Goal: Use online tool/utility: Utilize a website feature to perform a specific function

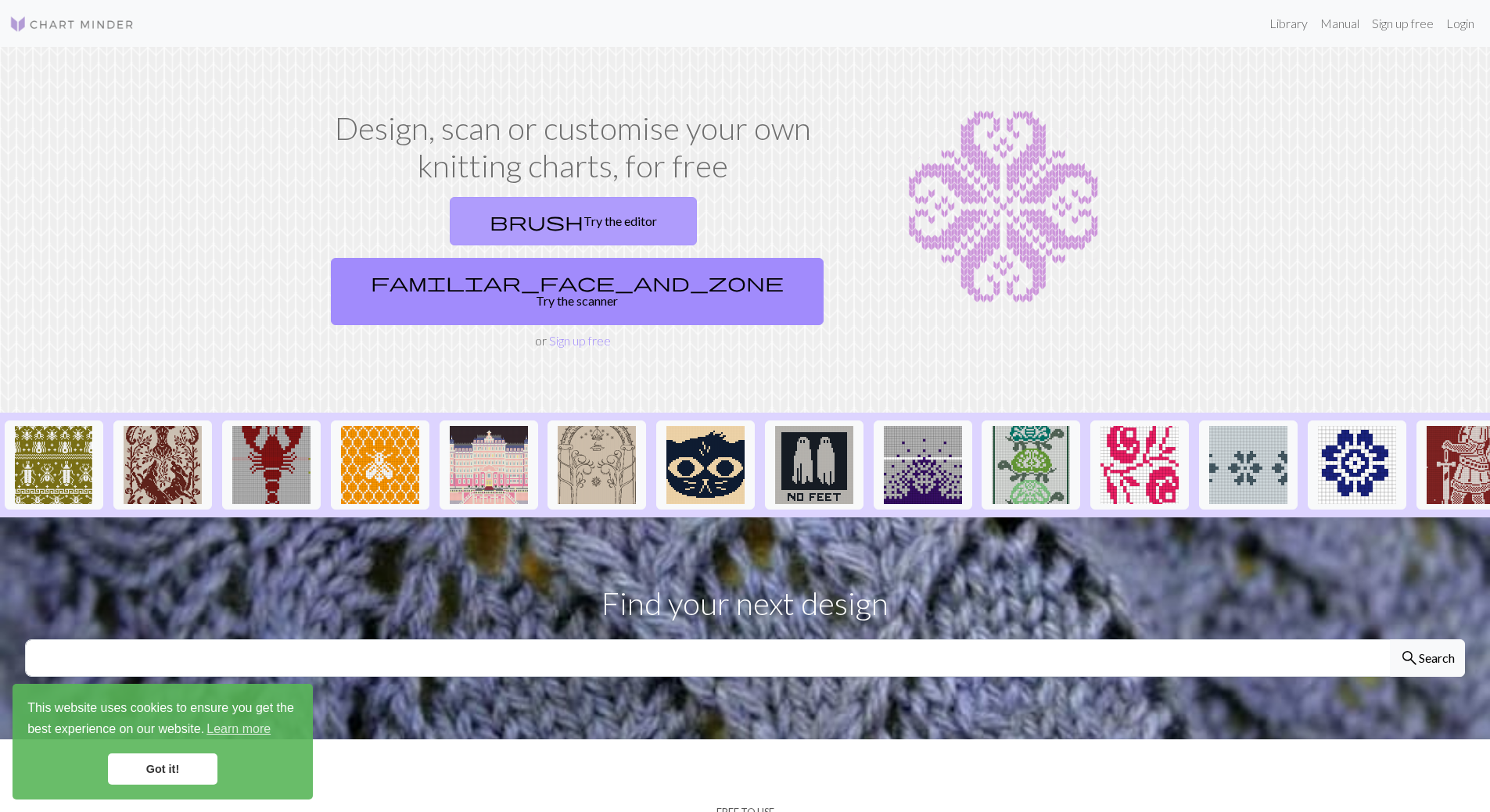
click at [484, 226] on link "brush Try the editor" at bounding box center [573, 220] width 247 height 48
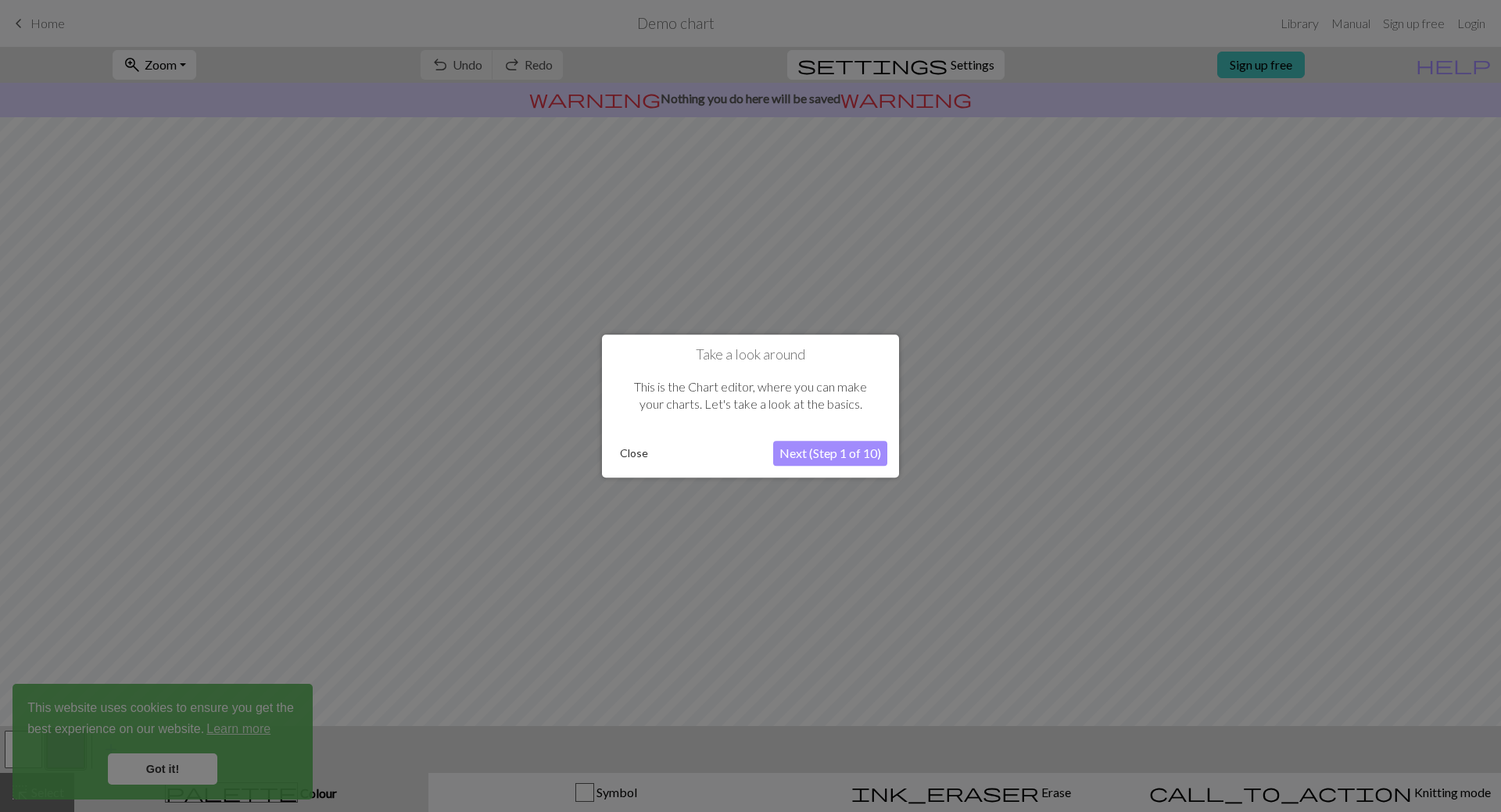
click at [637, 455] on button "Close" at bounding box center [634, 453] width 41 height 24
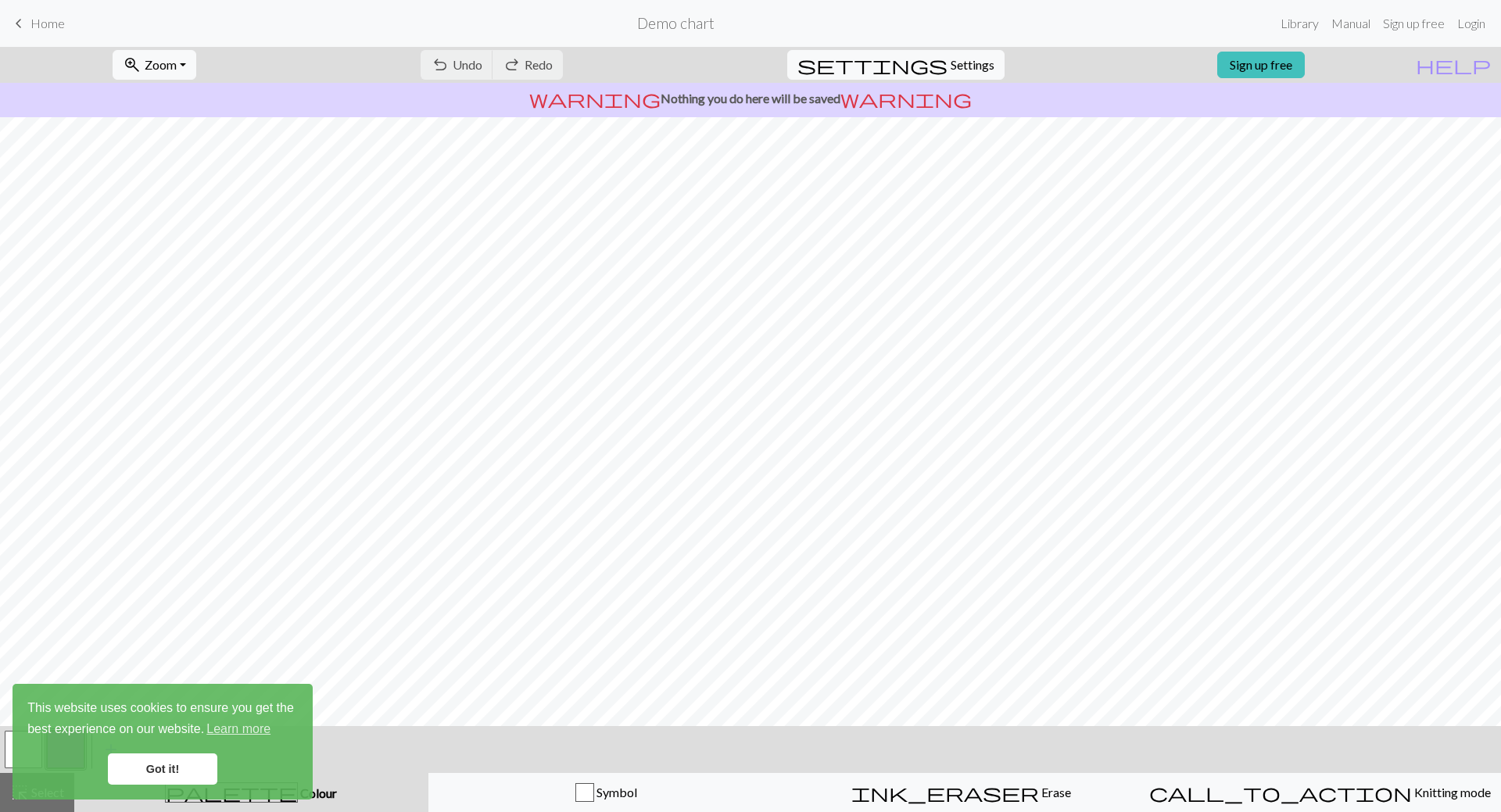
click at [184, 767] on link "Got it!" at bounding box center [162, 769] width 109 height 31
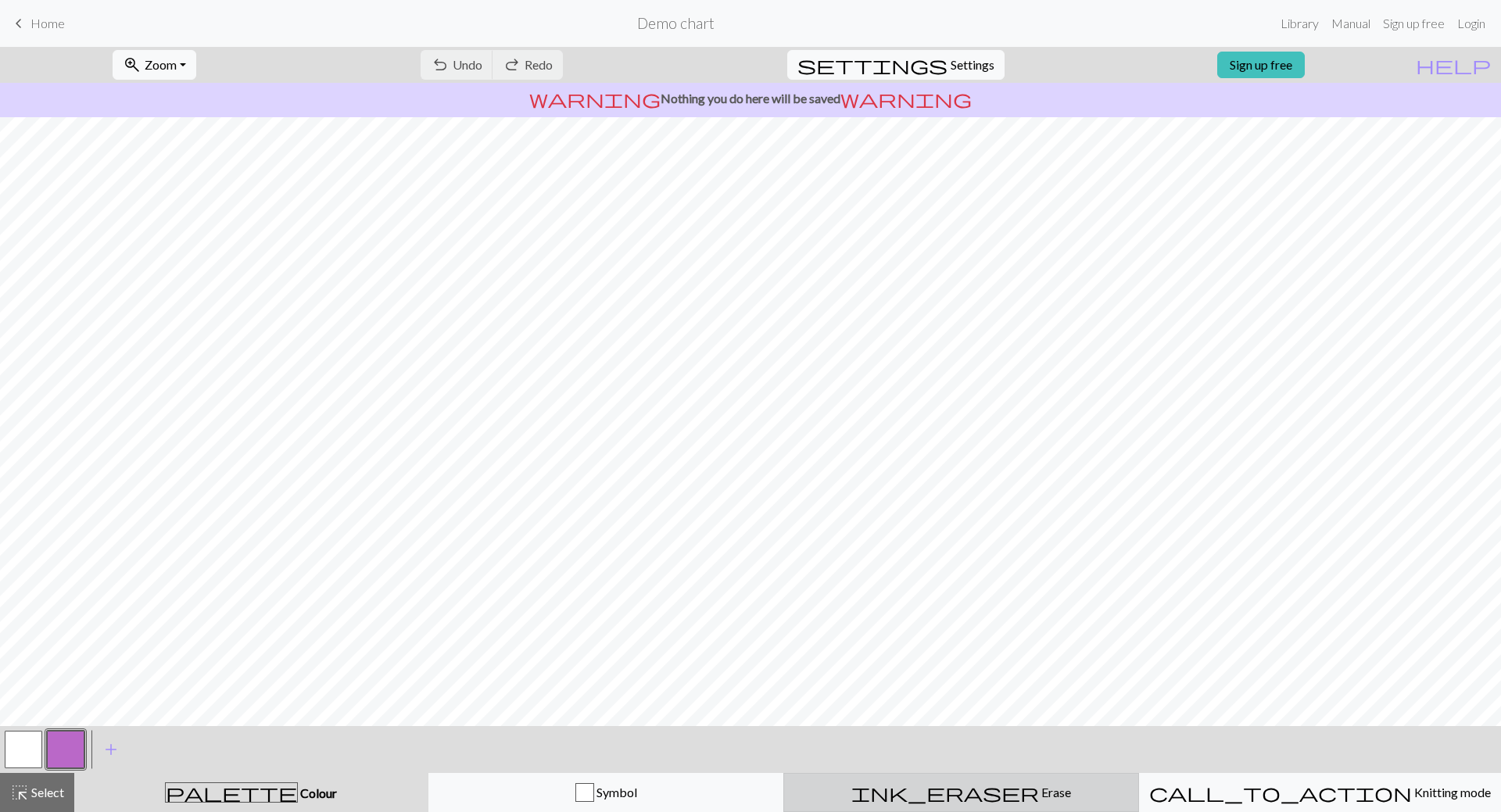
click at [1006, 792] on div "ink_eraser Erase Erase" at bounding box center [962, 792] width 336 height 18
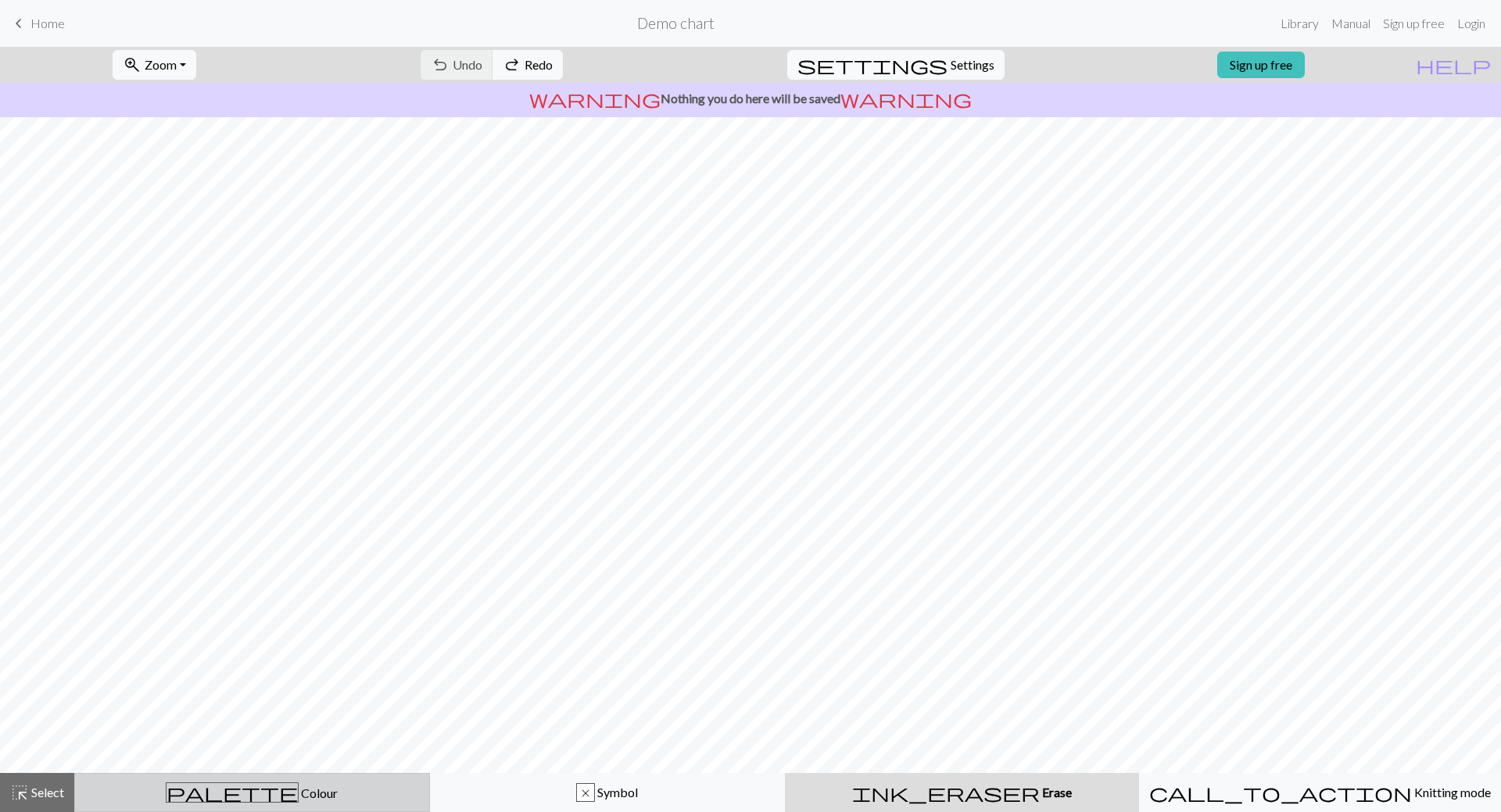
click at [299, 791] on span "Colour" at bounding box center [318, 793] width 39 height 15
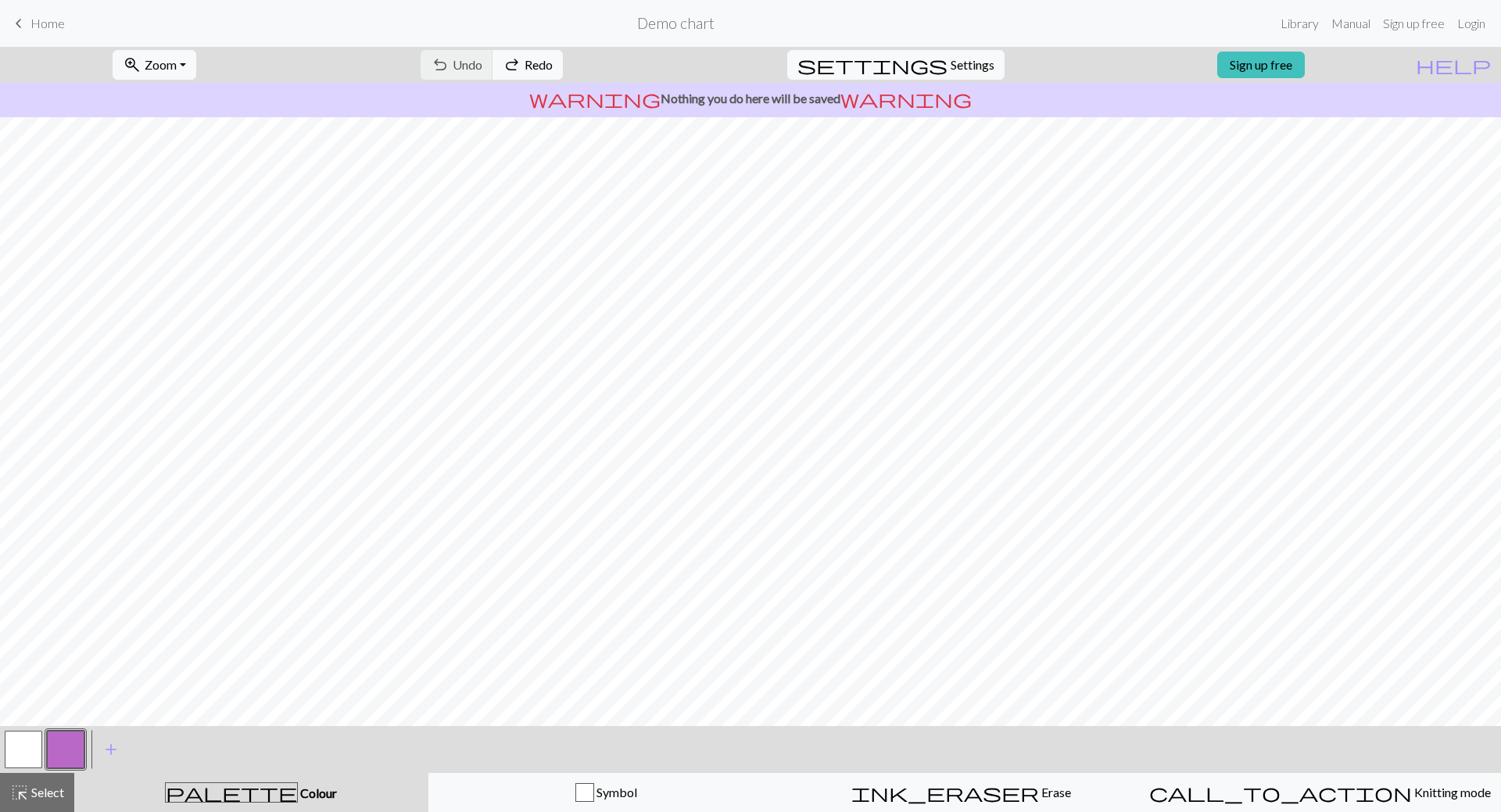
drag, startPoint x: 18, startPoint y: 749, endPoint x: 42, endPoint y: 737, distance: 26.8
click at [18, 748] on button "button" at bounding box center [23, 749] width 38 height 38
click at [117, 744] on span "add" at bounding box center [110, 749] width 18 height 22
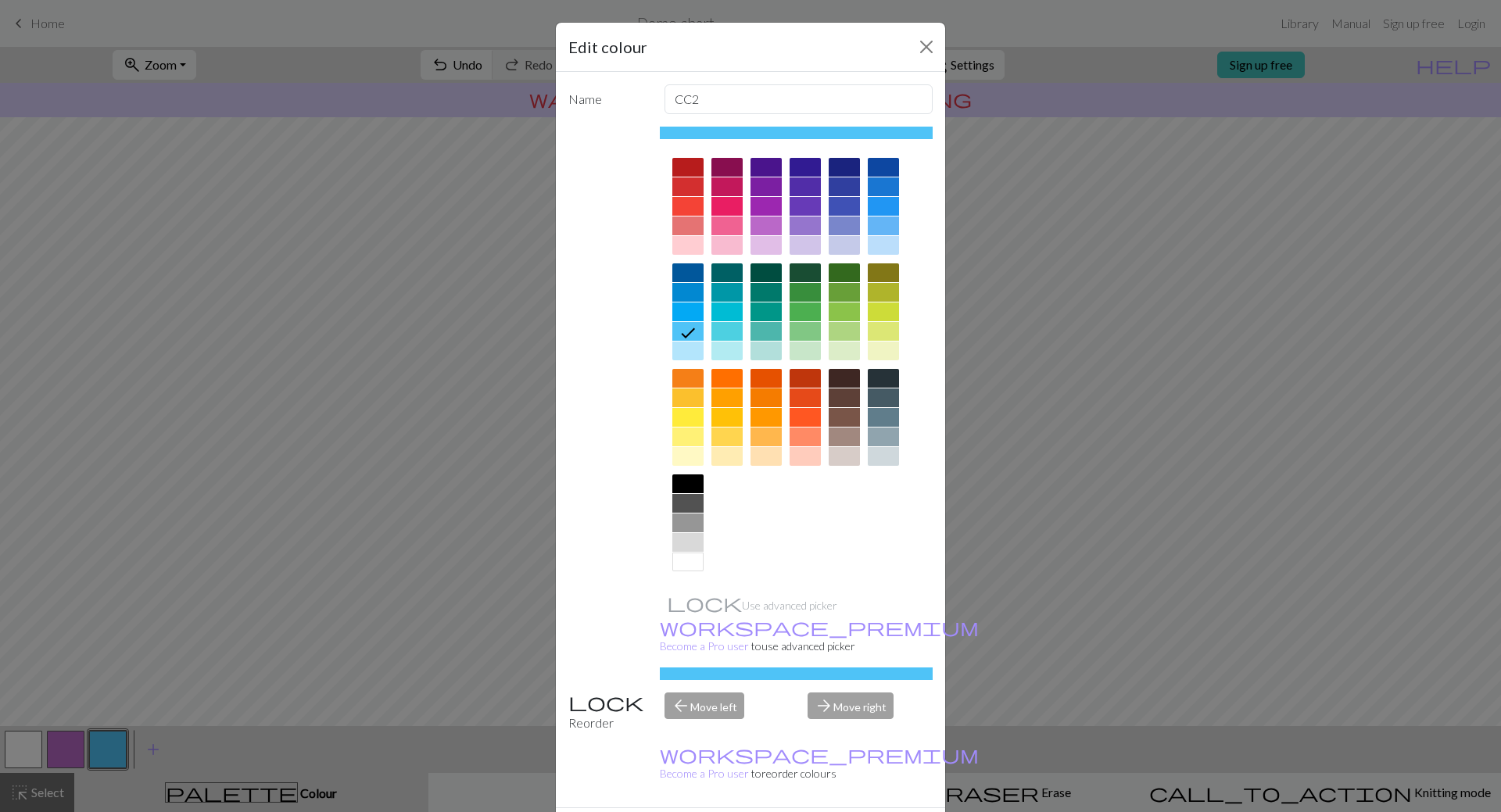
click at [759, 374] on div at bounding box center [767, 378] width 31 height 18
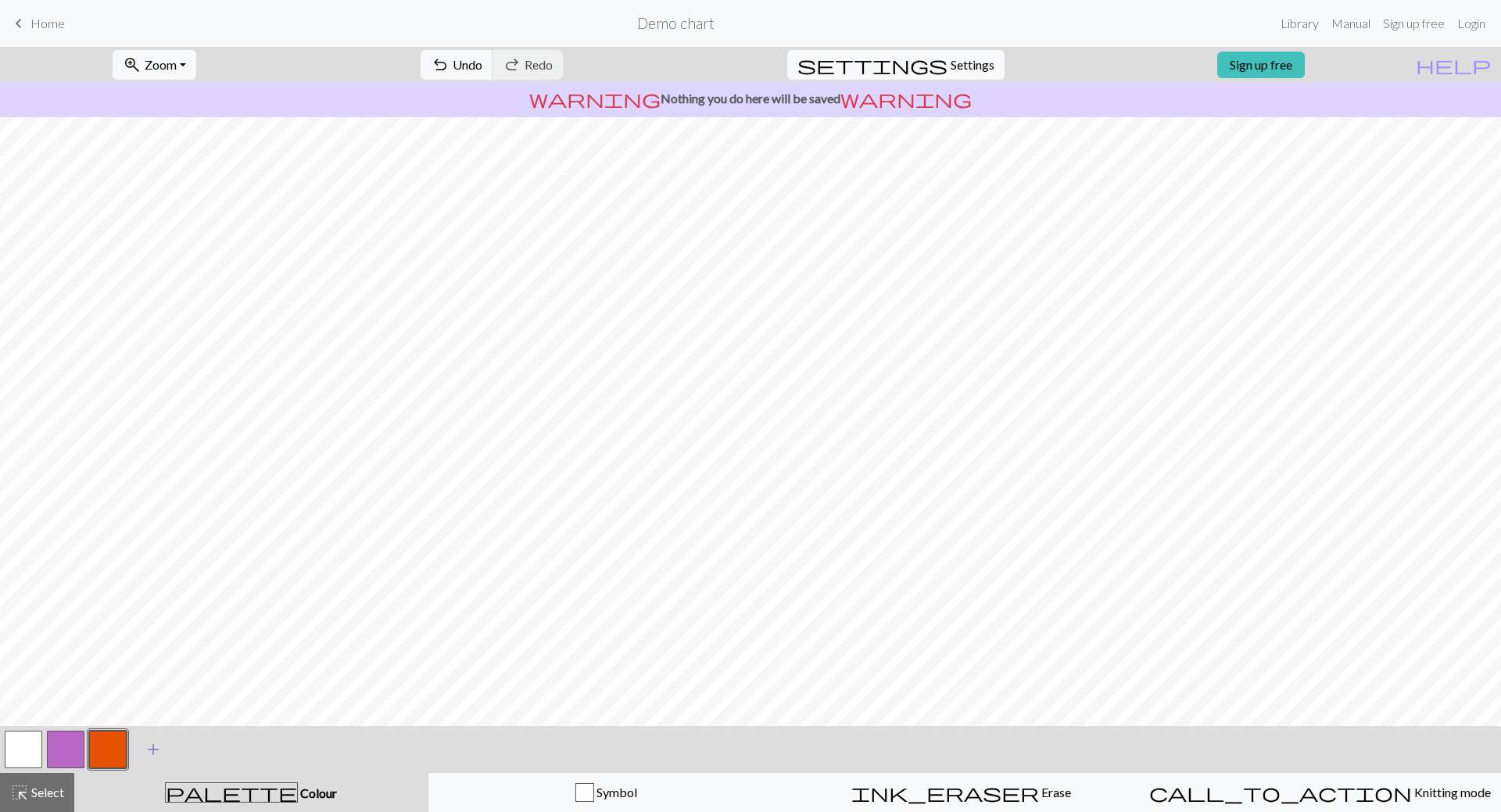
click at [148, 750] on span "add" at bounding box center [153, 749] width 18 height 22
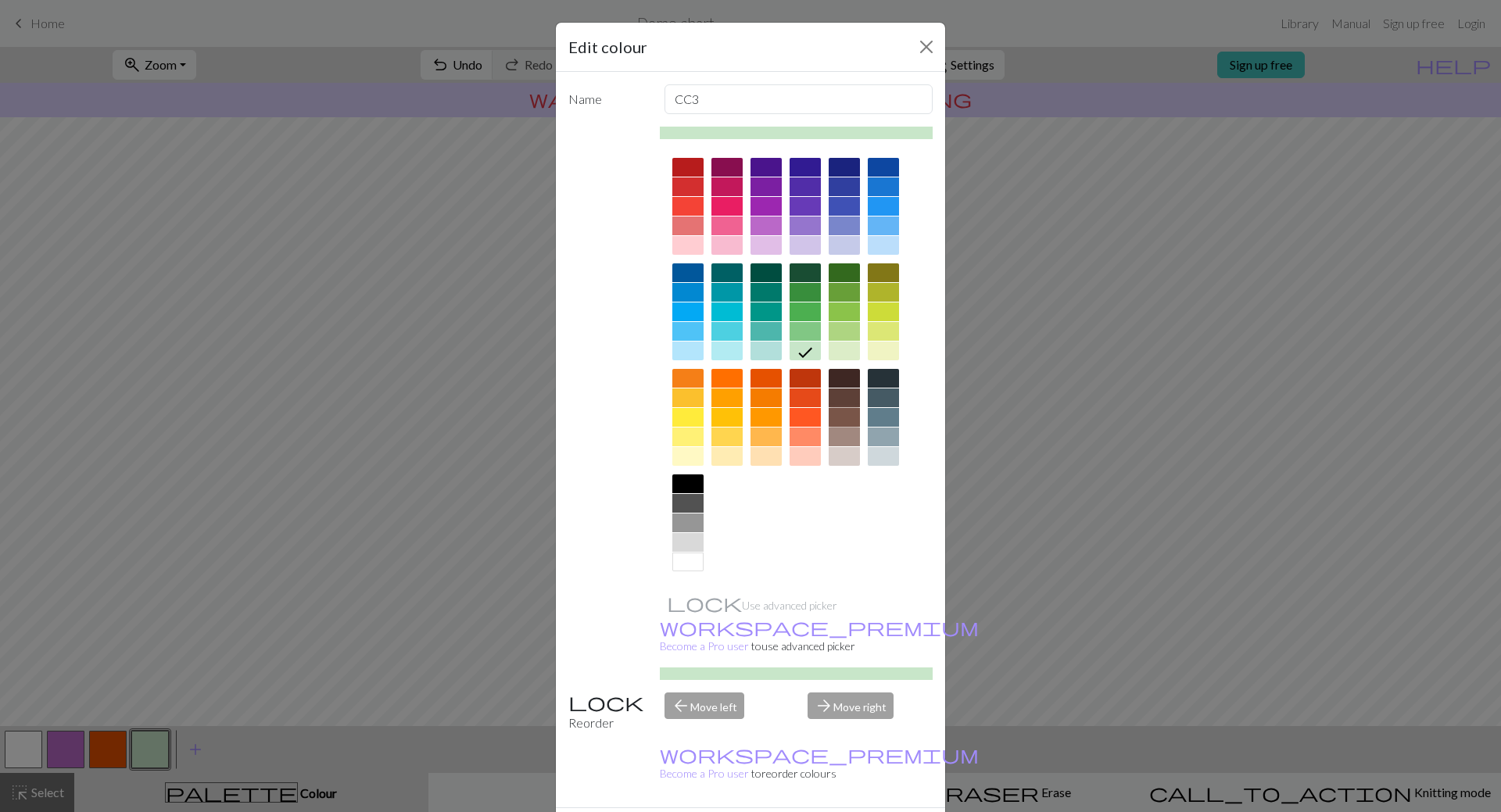
click at [842, 414] on div at bounding box center [844, 417] width 31 height 18
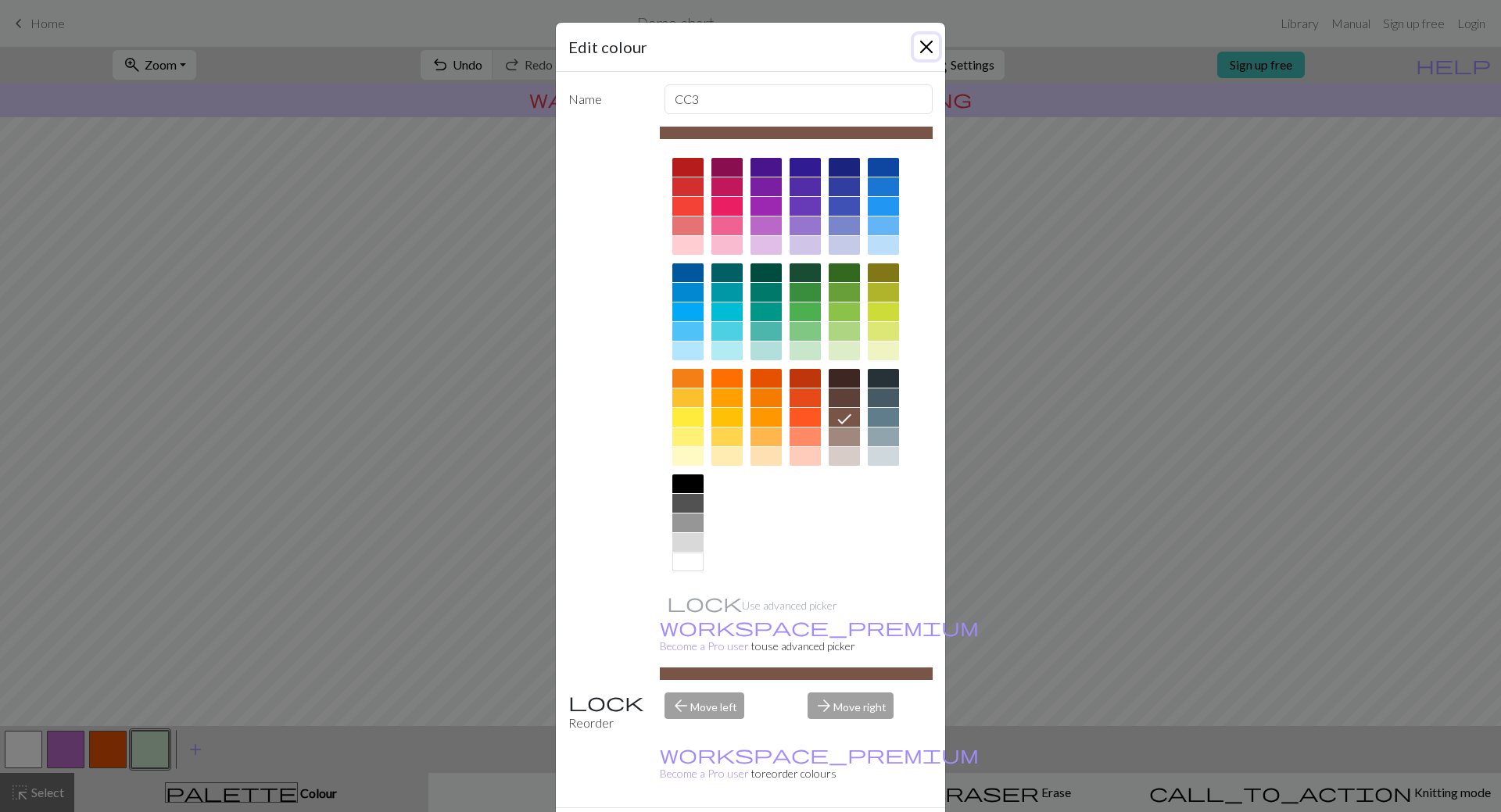
click at [919, 49] on button "Close" at bounding box center [927, 46] width 25 height 25
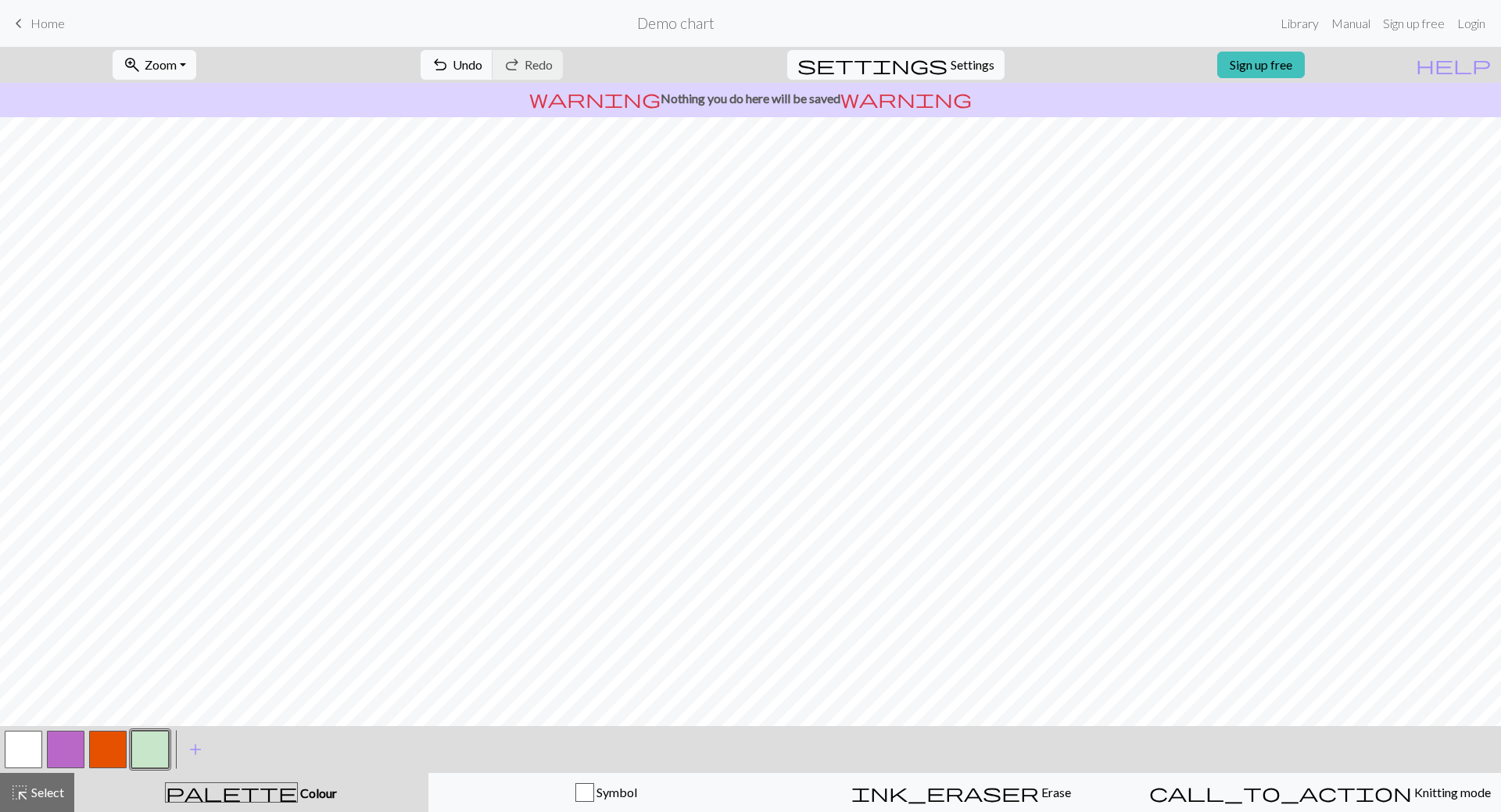
click at [159, 754] on button "button" at bounding box center [149, 749] width 38 height 38
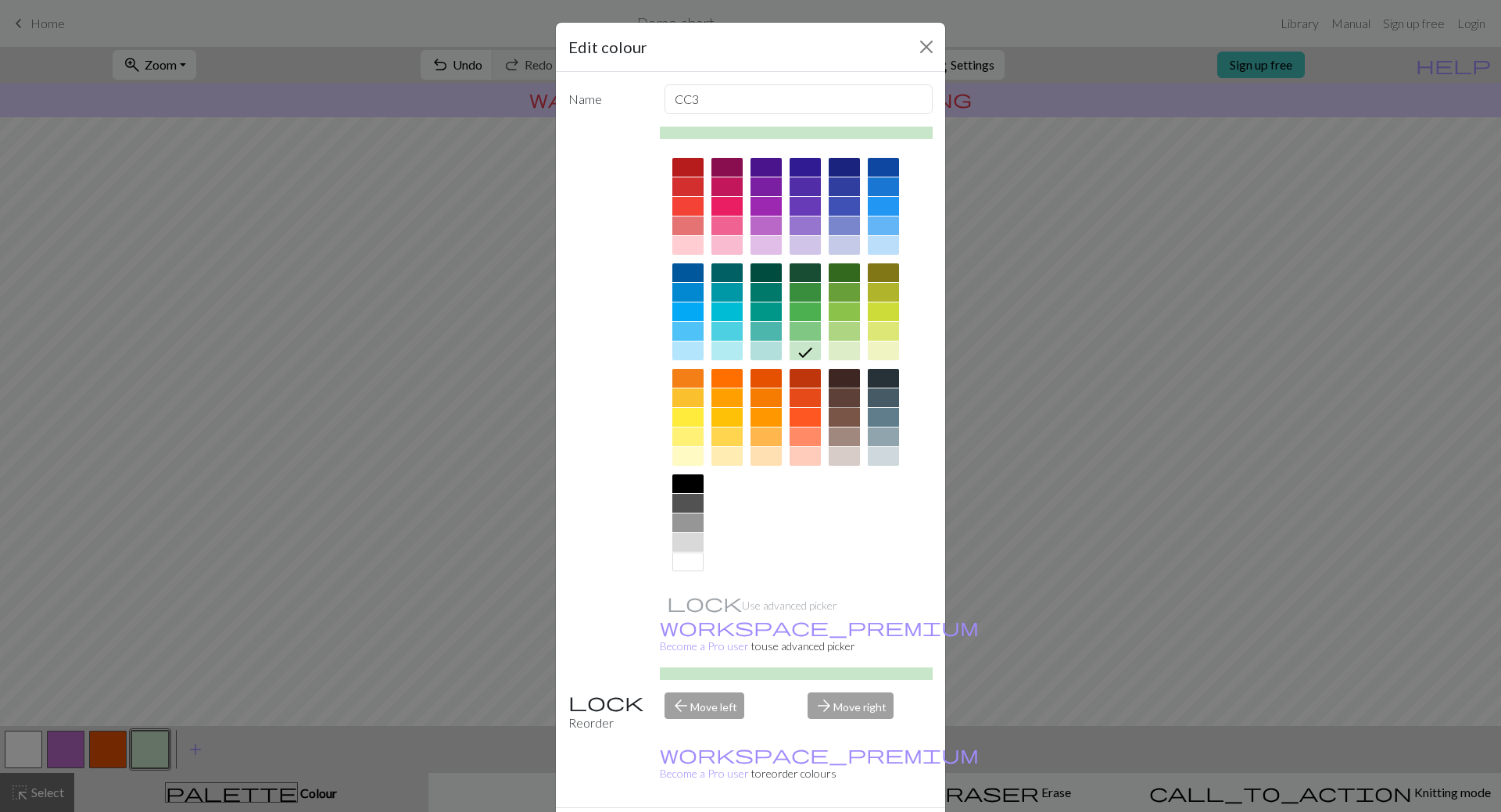
click at [844, 403] on div at bounding box center [844, 398] width 31 height 18
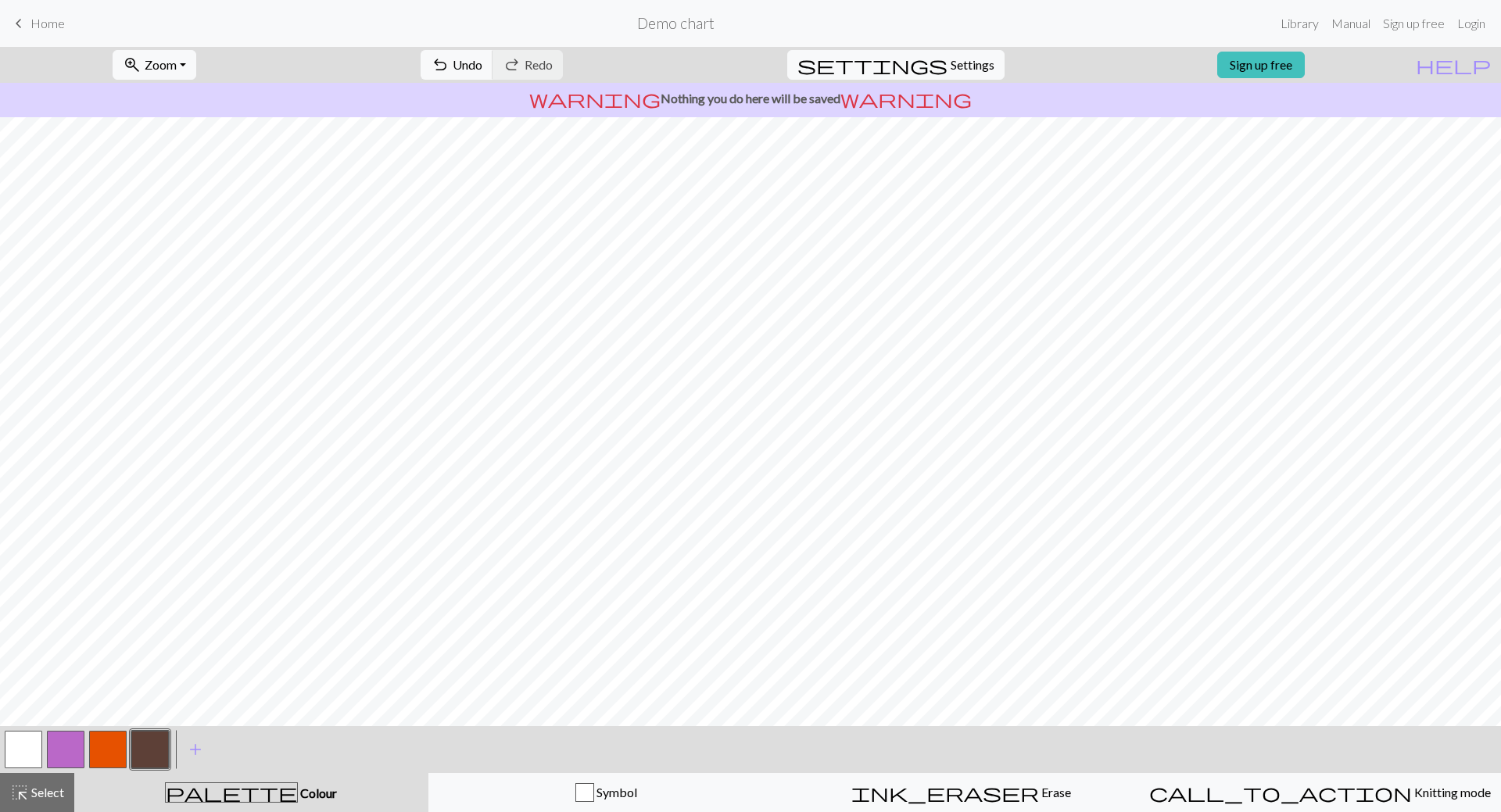
click at [103, 744] on button "button" at bounding box center [108, 749] width 38 height 38
click at [106, 751] on button "button" at bounding box center [108, 749] width 38 height 38
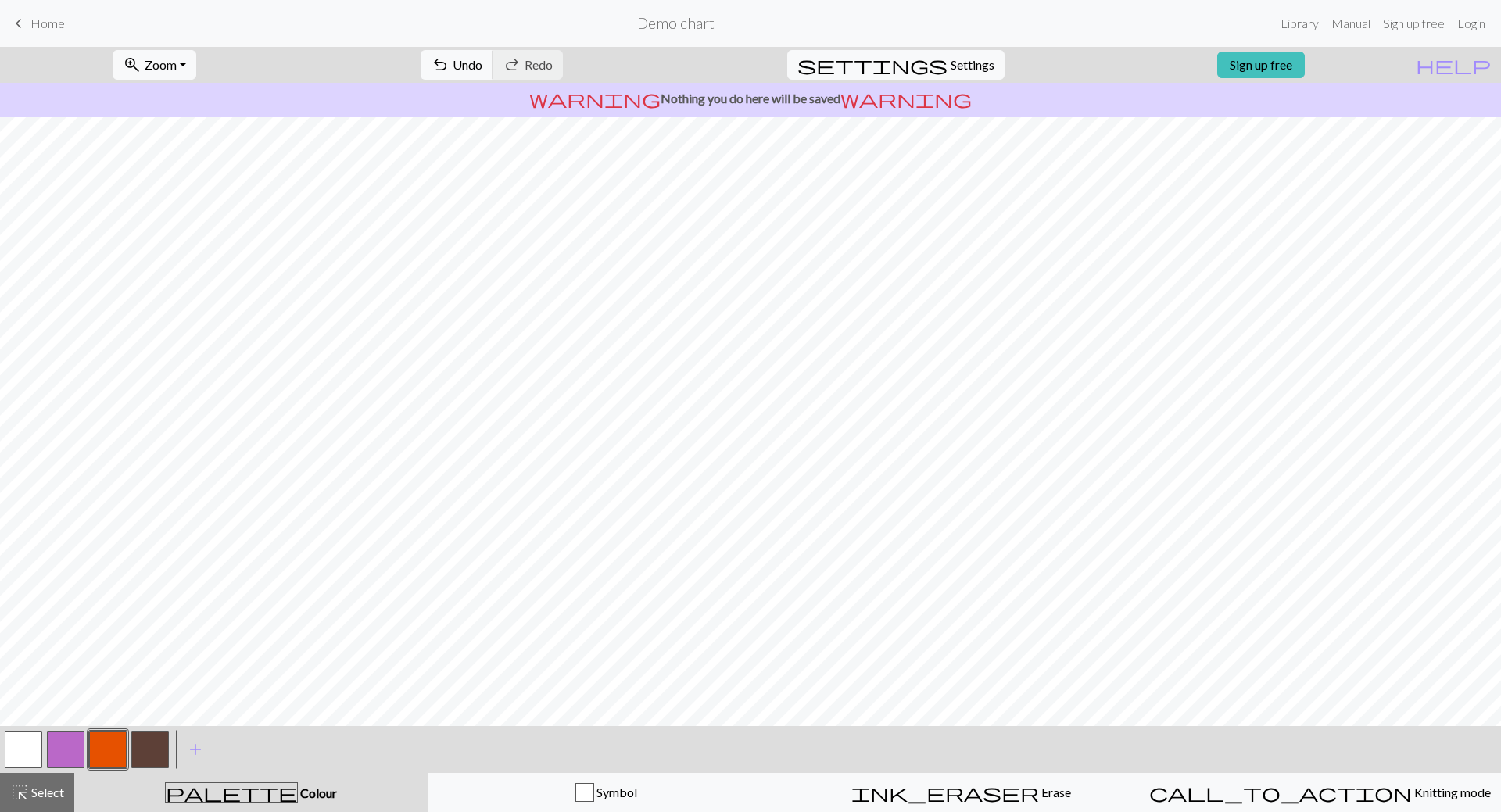
click at [20, 753] on button "button" at bounding box center [23, 749] width 38 height 38
click at [16, 744] on button "button" at bounding box center [23, 749] width 38 height 38
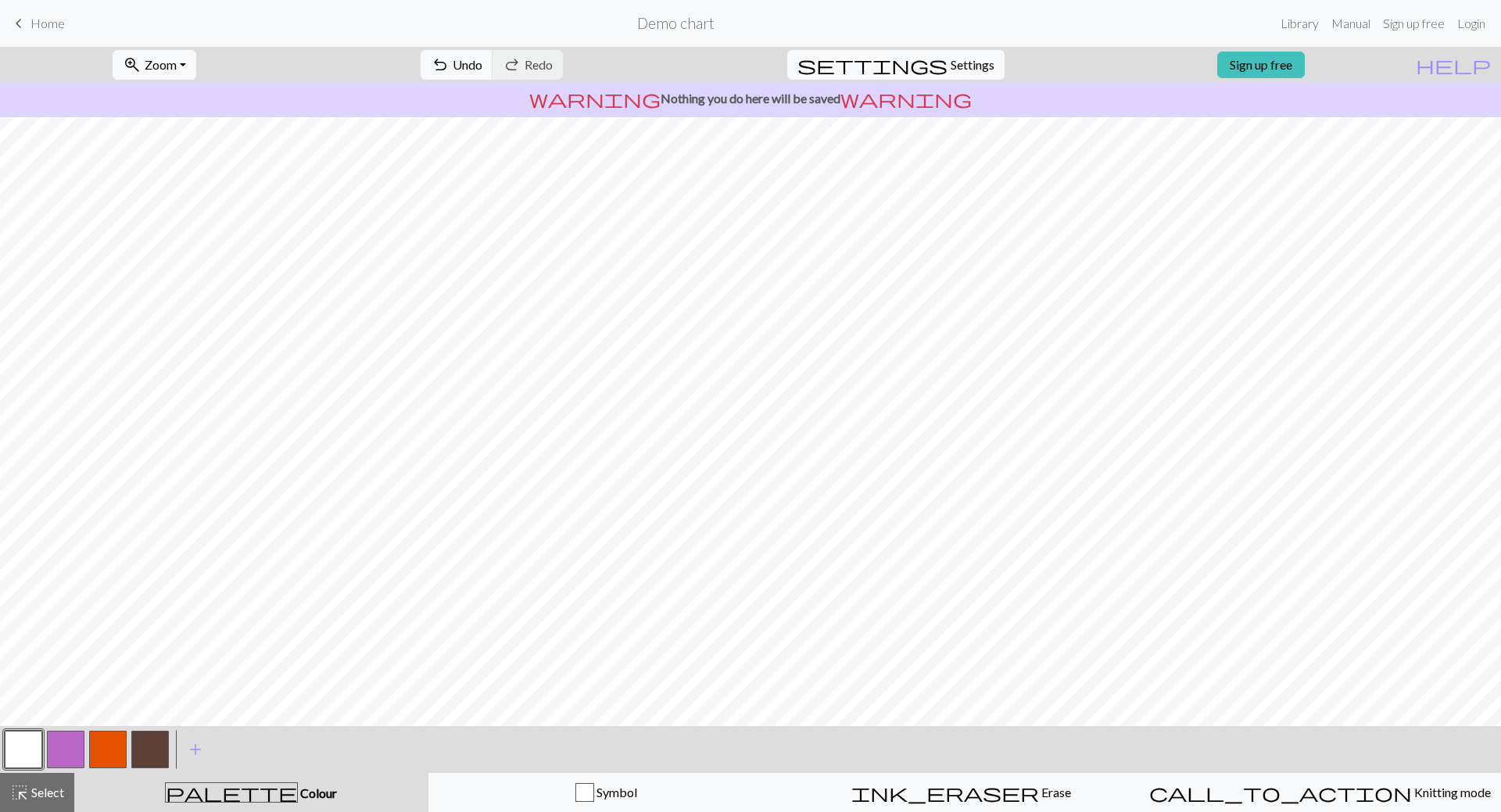
click at [158, 757] on button "button" at bounding box center [149, 749] width 38 height 38
click at [154, 760] on button "button" at bounding box center [149, 749] width 38 height 38
